Goal: Task Accomplishment & Management: Use online tool/utility

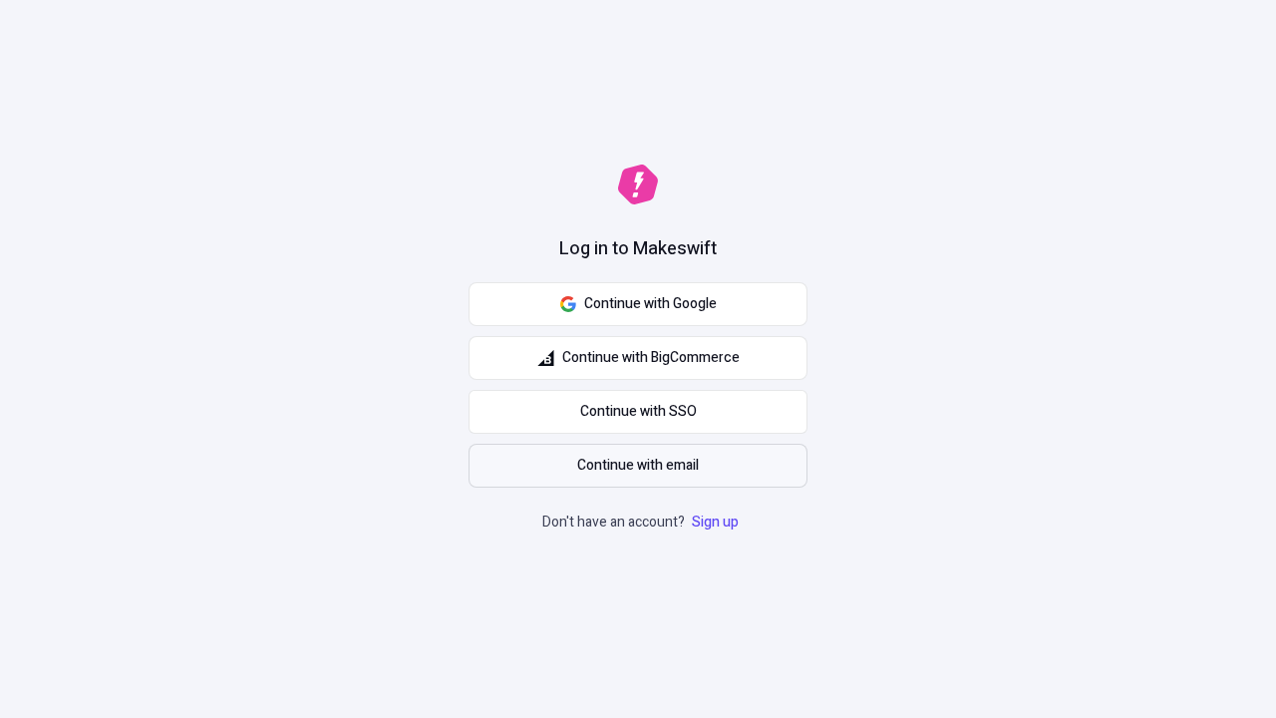
click at [638, 466] on span "Continue with email" at bounding box center [638, 466] width 122 height 22
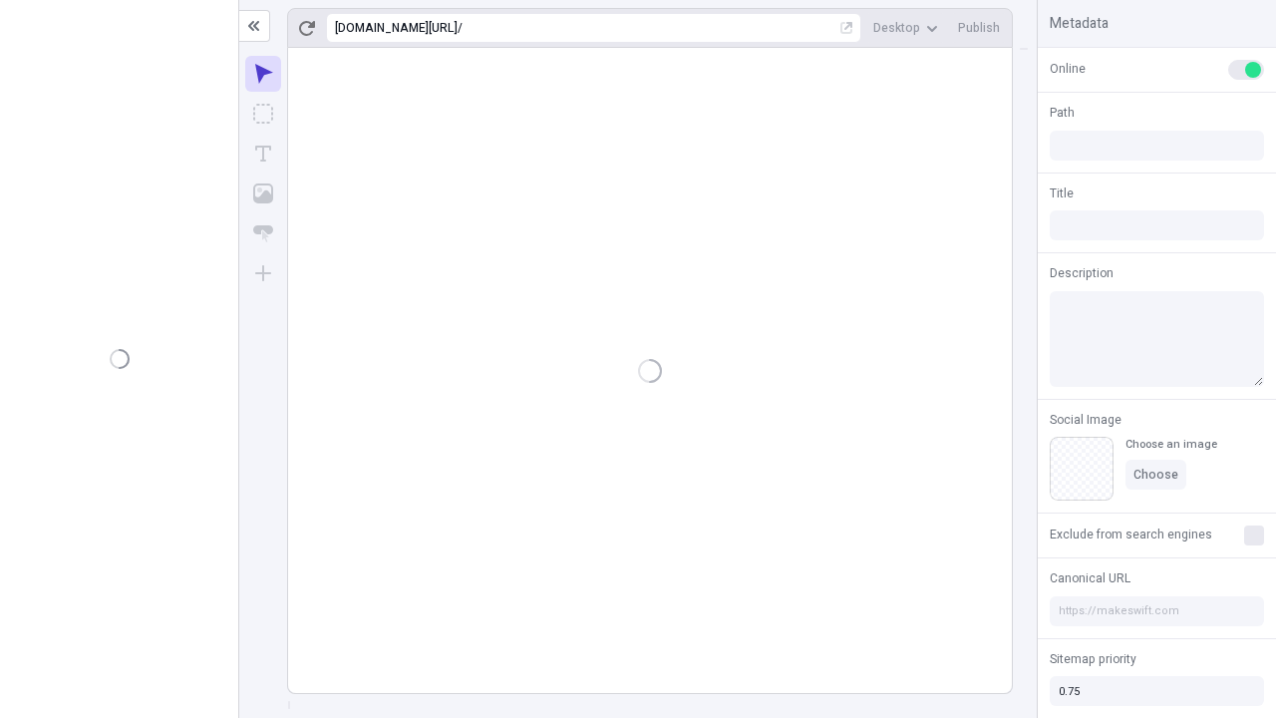
type input "/deep-link-acidus"
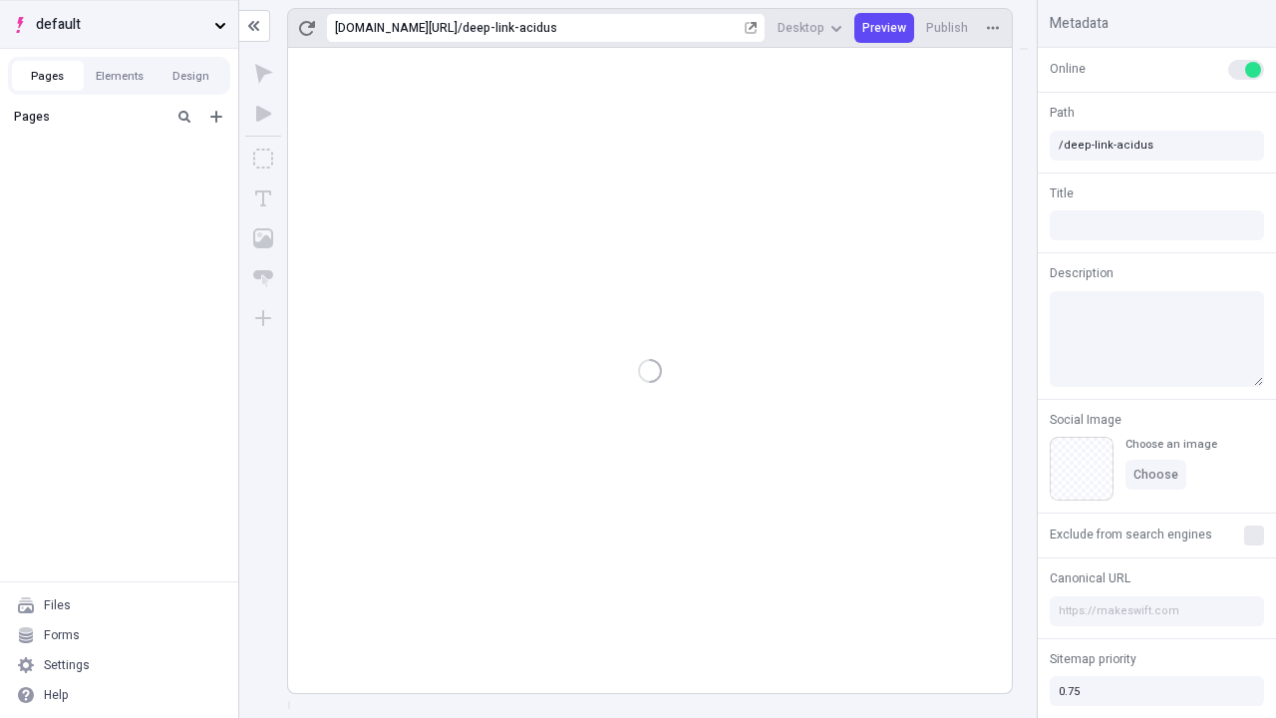
click at [119, 24] on span "default" at bounding box center [121, 25] width 171 height 22
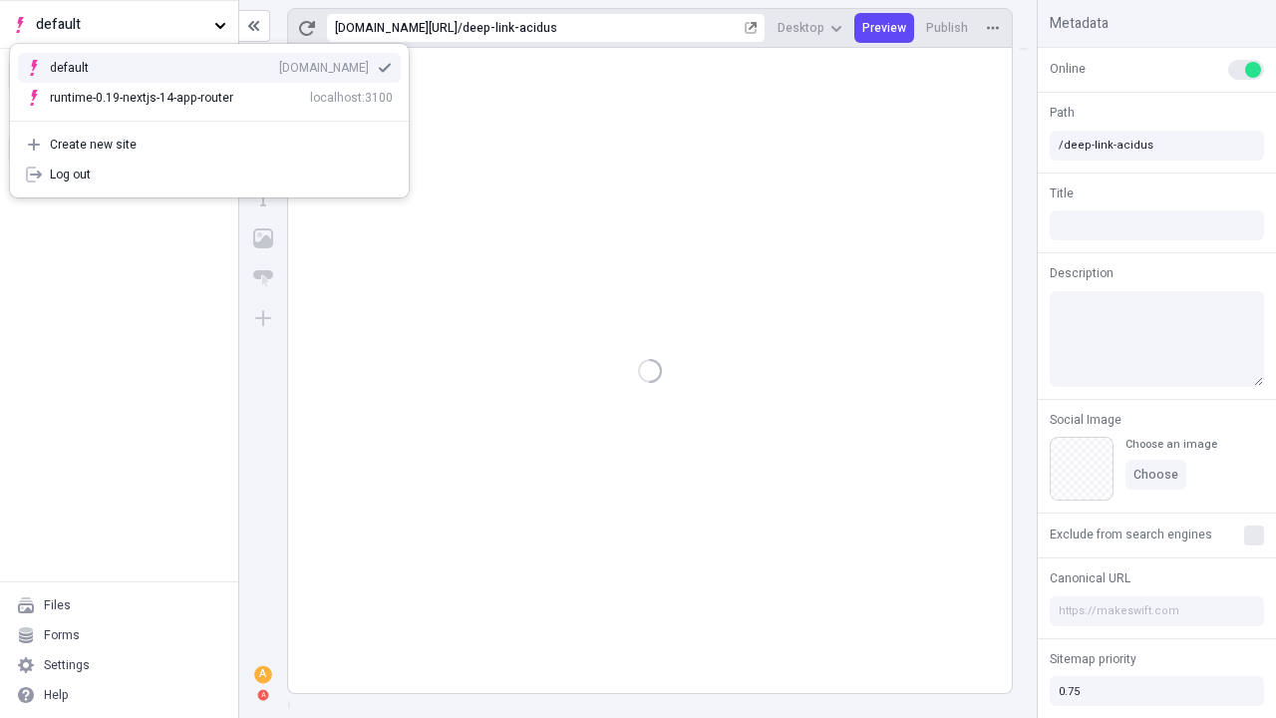
click at [279, 64] on div "[DOMAIN_NAME]" at bounding box center [324, 68] width 90 height 16
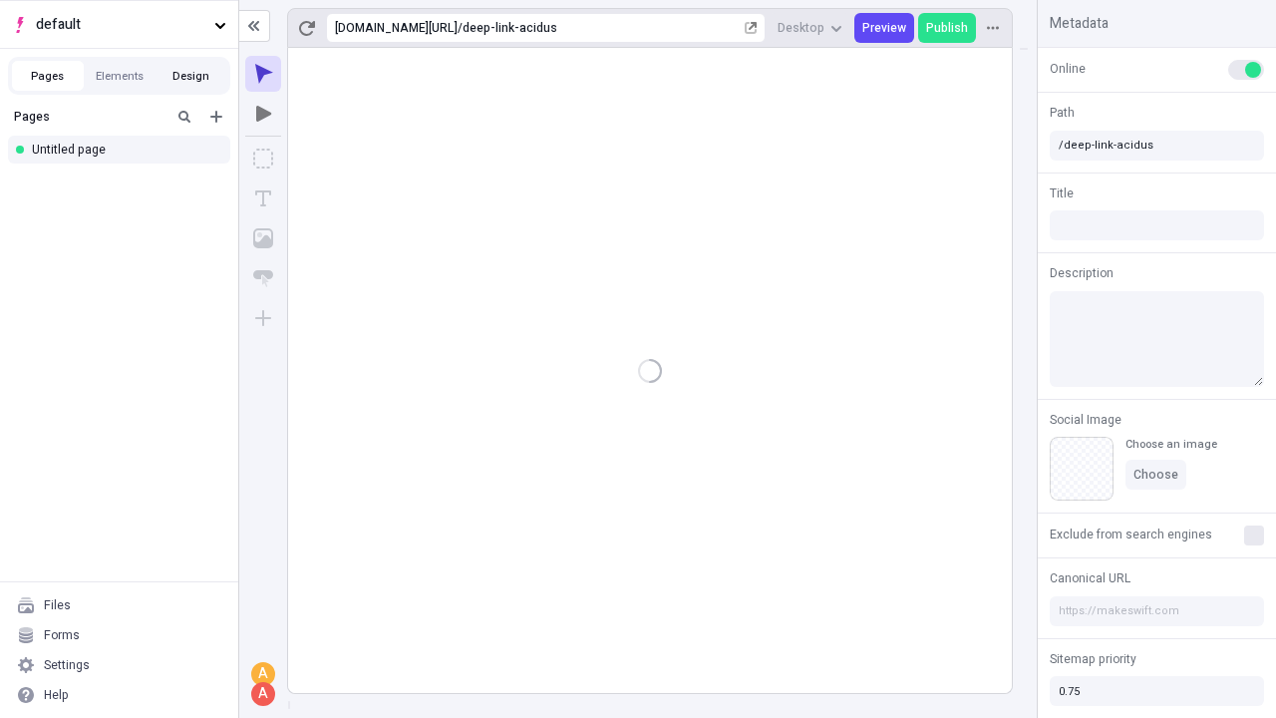
click at [190, 76] on button "Design" at bounding box center [192, 76] width 72 height 30
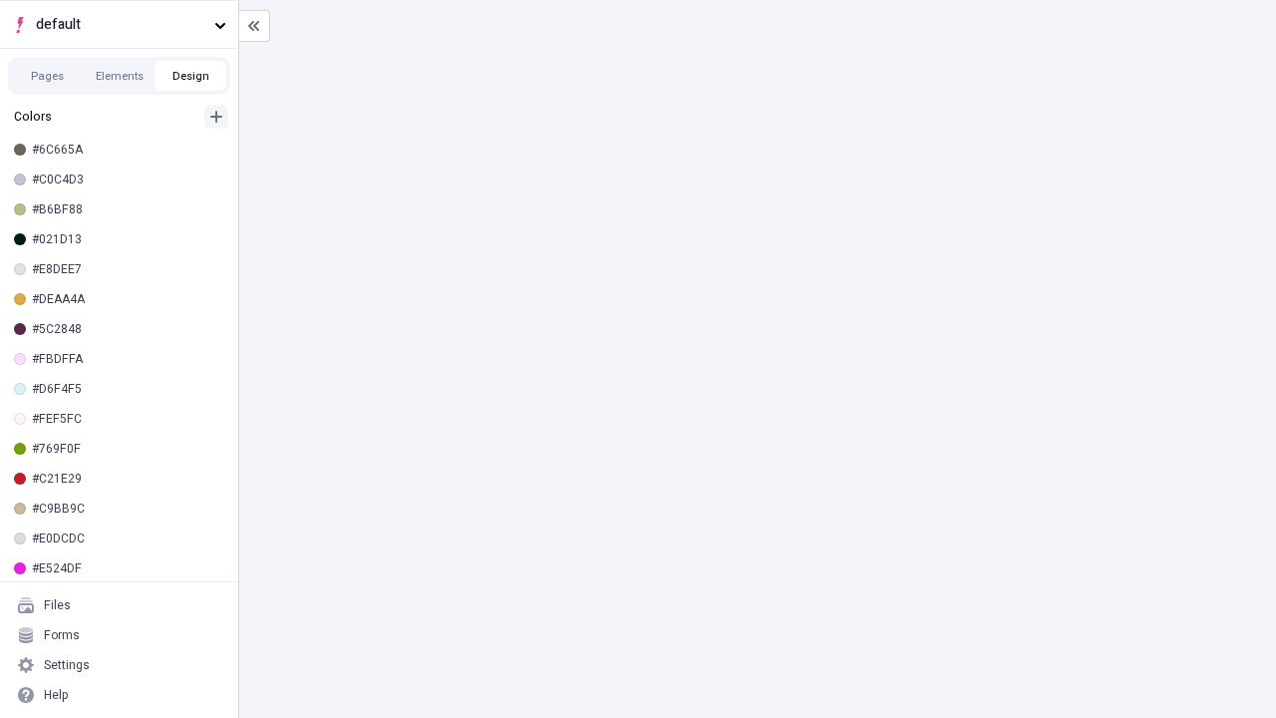
click at [216, 117] on icon "button" at bounding box center [216, 117] width 12 height 12
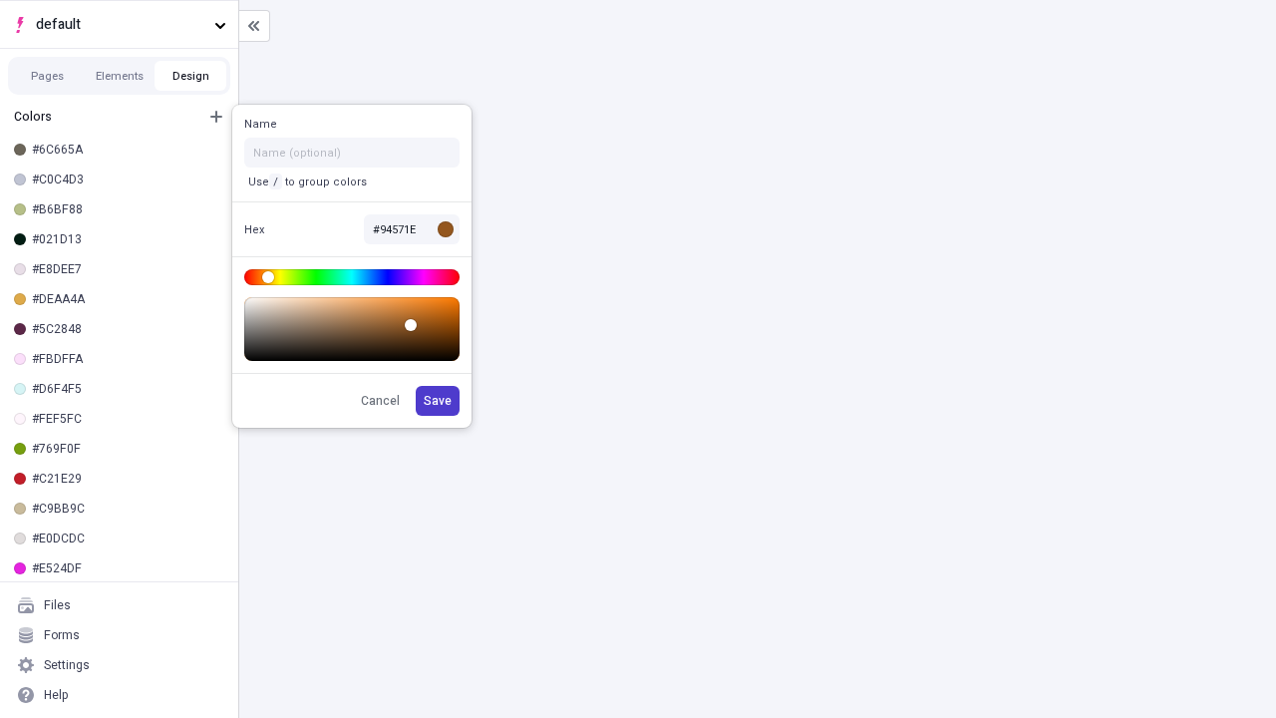
click at [439, 401] on span "Save" at bounding box center [438, 401] width 28 height 16
